Goal: Find specific page/section

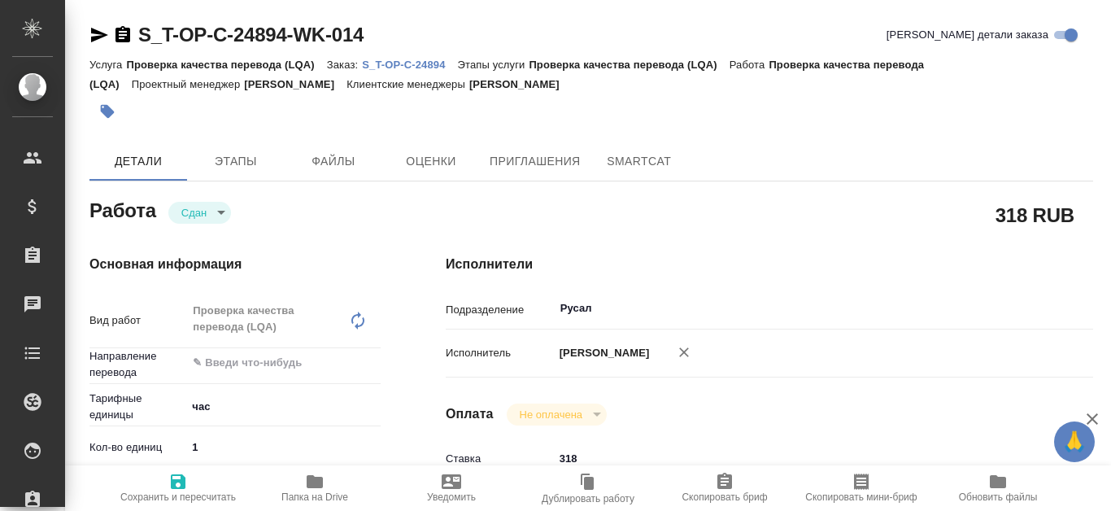
type textarea "x"
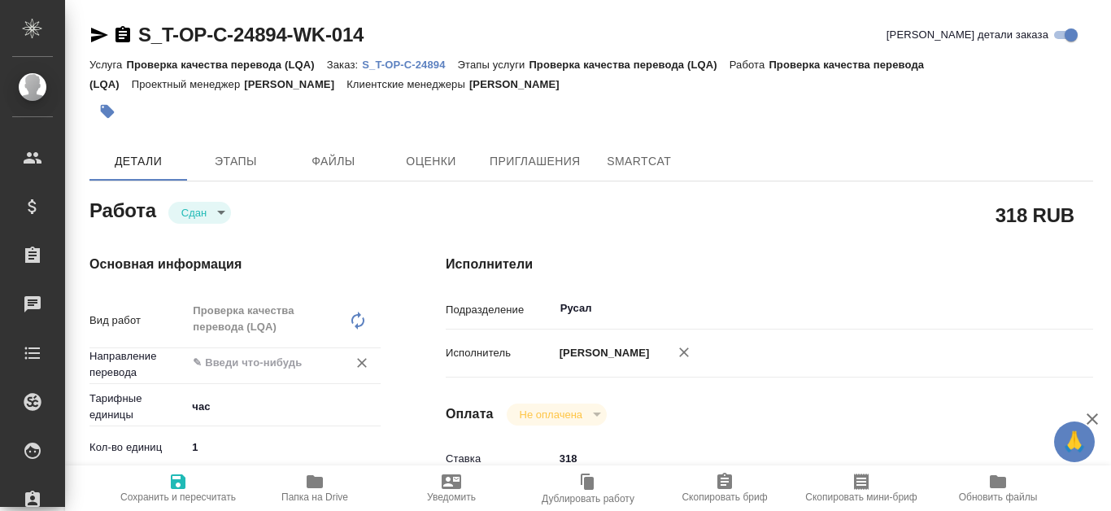
type textarea "x"
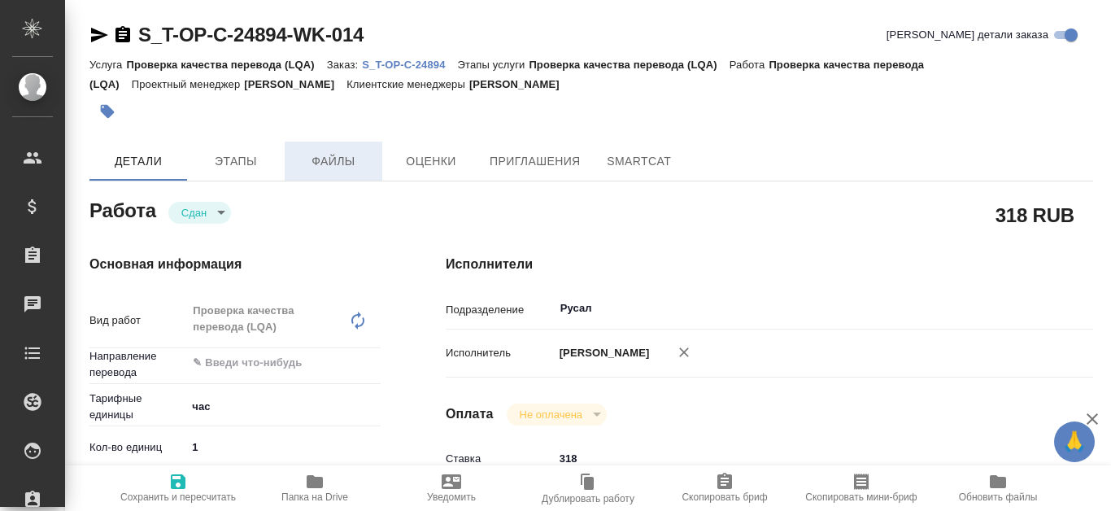
type textarea "x"
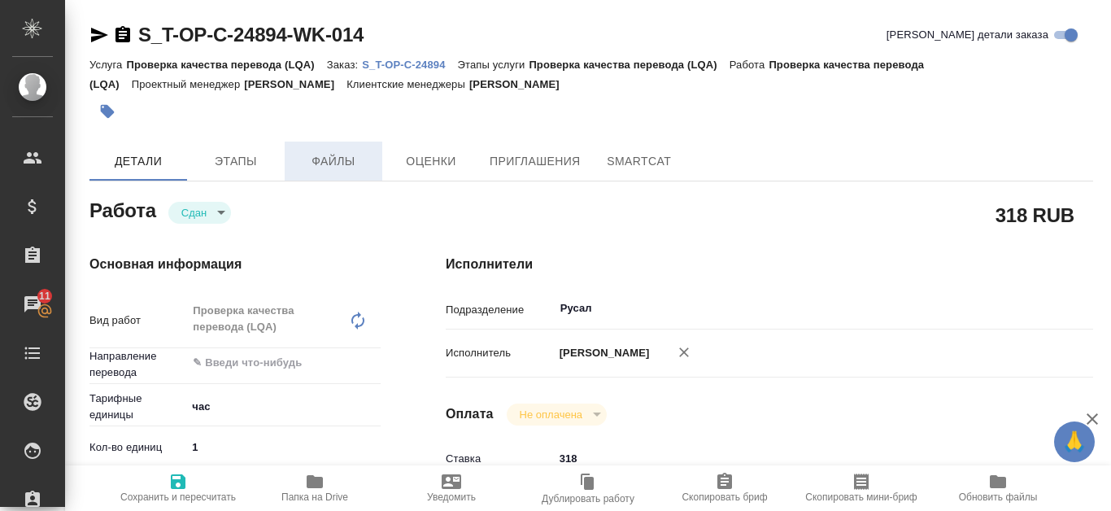
click at [321, 151] on span "Файлы" at bounding box center [333, 161] width 78 height 20
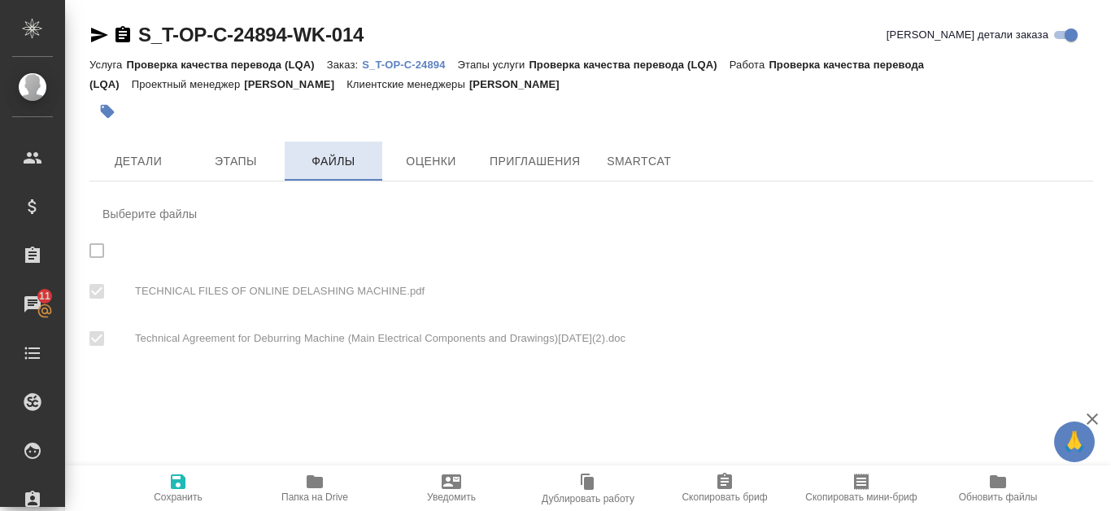
checkbox input "true"
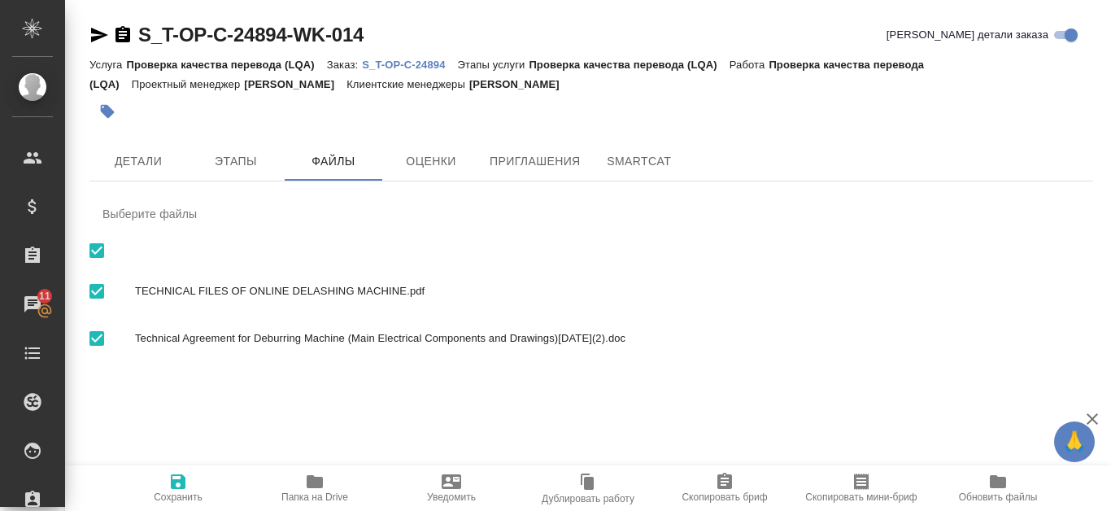
click at [601, 190] on div "S_T-OP-C-24894-WK-014 Кратко детали заказа Услуга Проверка качества перевода (L…" at bounding box center [592, 205] width 1022 height 410
